Goal: Obtain resource: Obtain resource

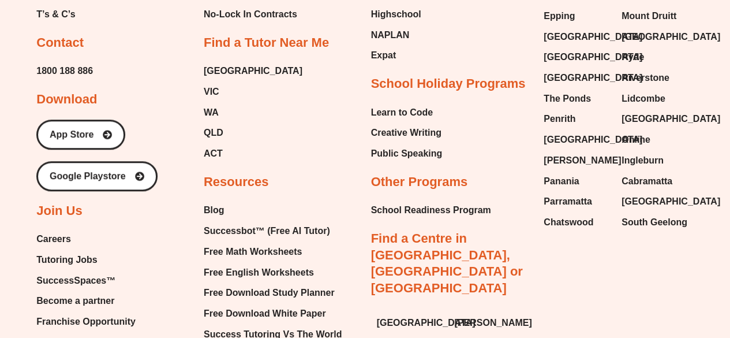
scroll to position [4749, 0]
click at [261, 242] on span "Free Math Worksheets" at bounding box center [253, 250] width 98 height 17
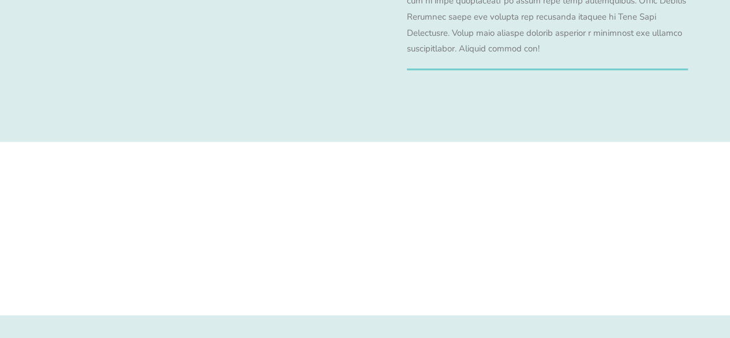
scroll to position [5674, 0]
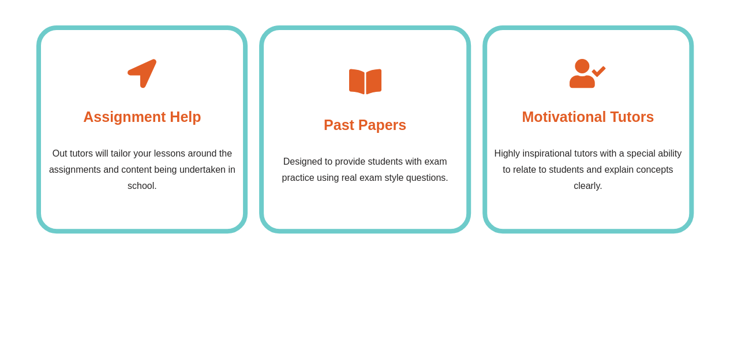
scroll to position [4376, 0]
